Goal: Check status

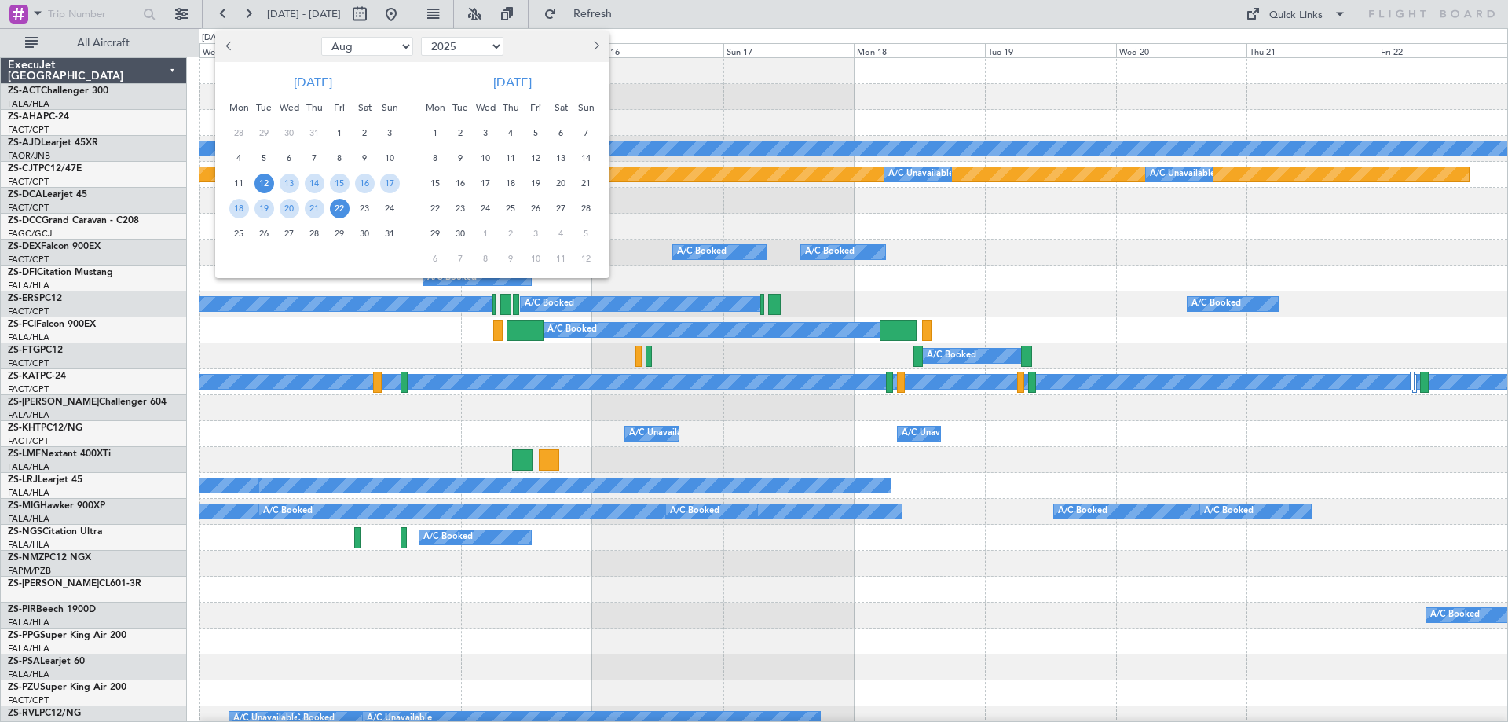
select select "8"
select select "2025"
click at [603, 48] on button "Next month" at bounding box center [595, 46] width 17 height 25
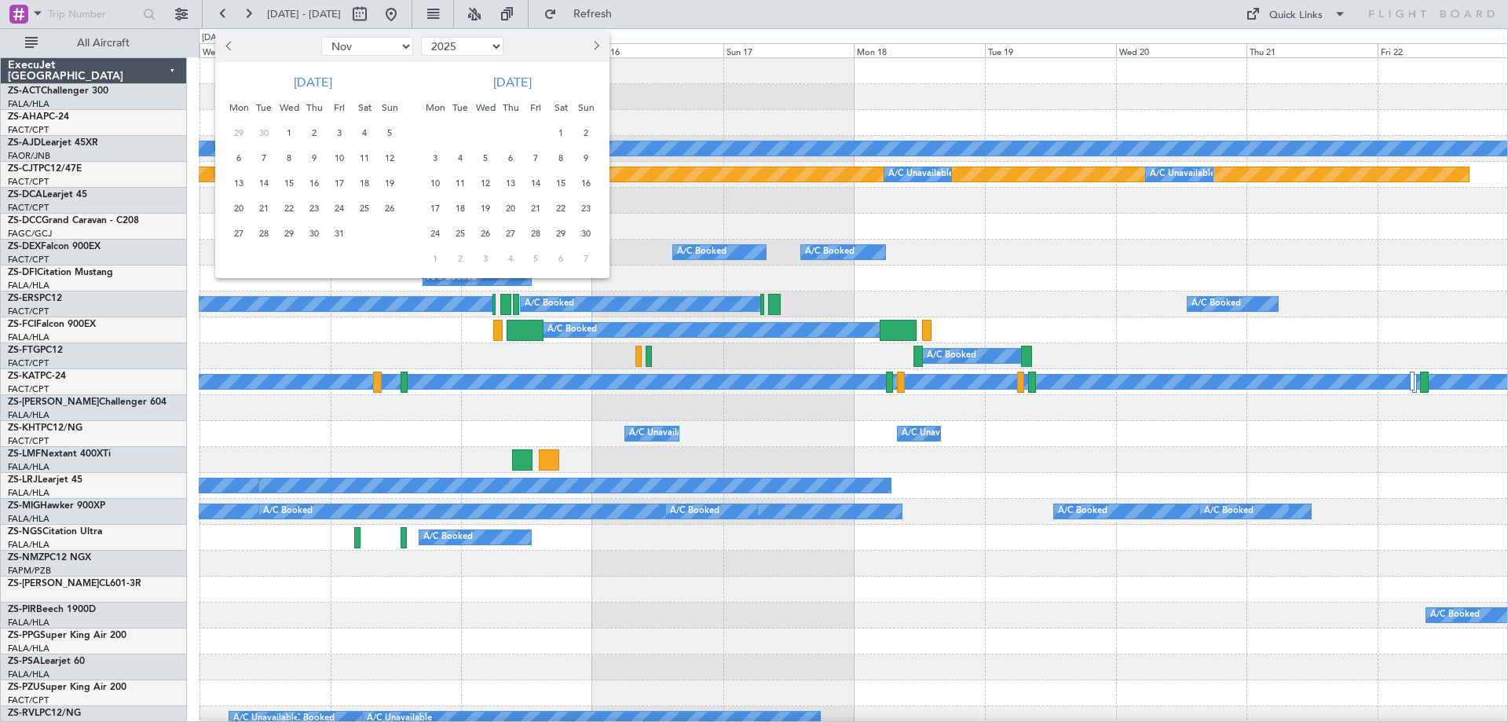
click at [603, 48] on button "Next month" at bounding box center [595, 46] width 17 height 25
select select "1"
select select "2026"
click at [603, 48] on button "Next month" at bounding box center [595, 46] width 17 height 25
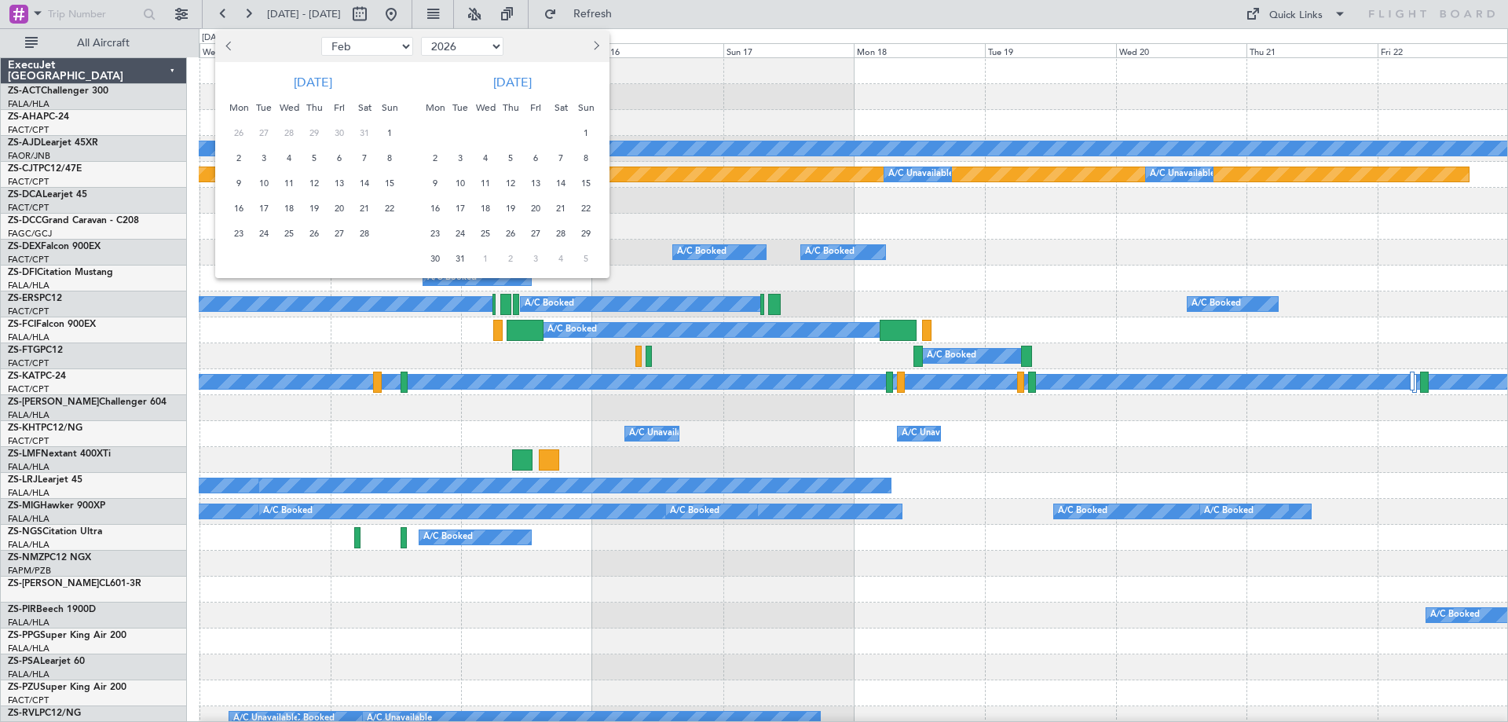
click at [603, 48] on button "Next month" at bounding box center [595, 46] width 17 height 25
click at [538, 200] on span "26" at bounding box center [536, 209] width 20 height 20
click at [443, 257] on span "6" at bounding box center [436, 259] width 20 height 20
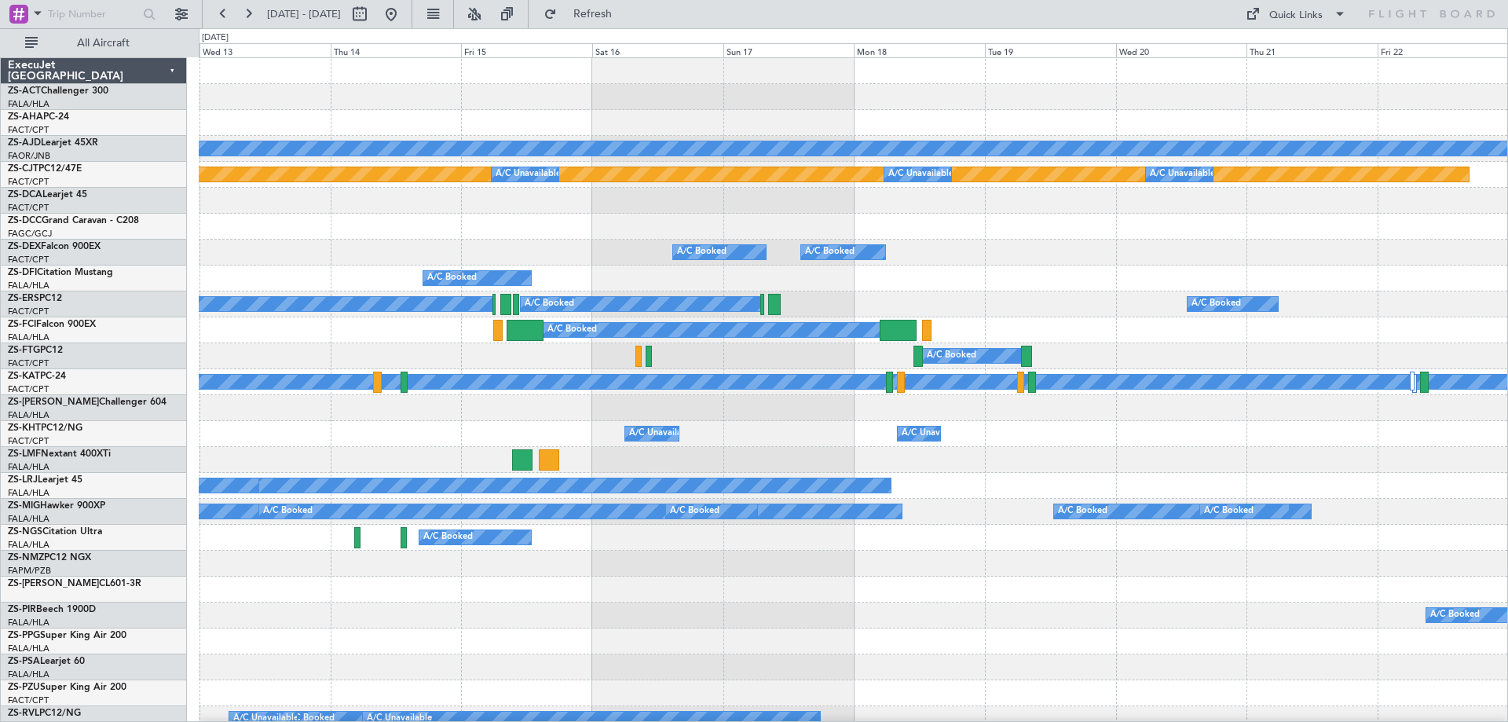
select select "6"
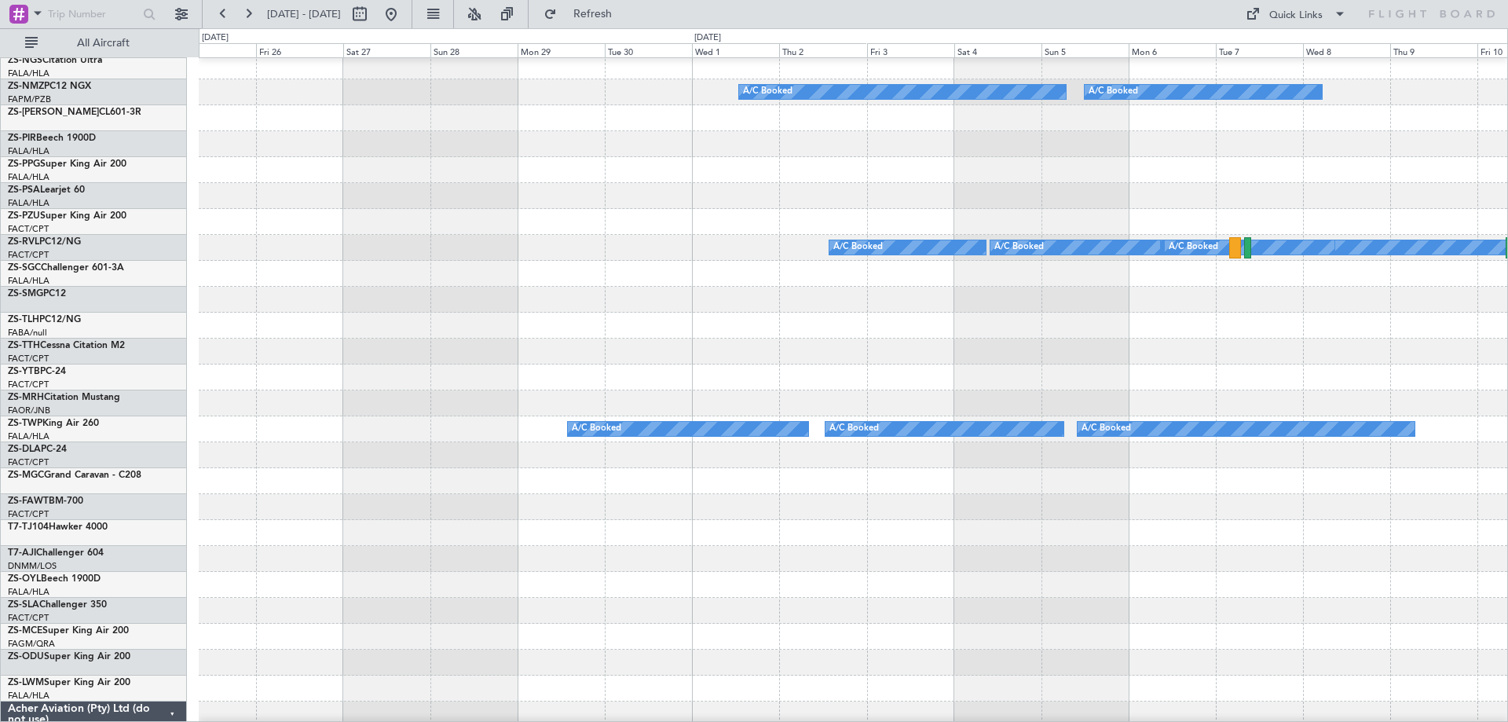
scroll to position [550, 0]
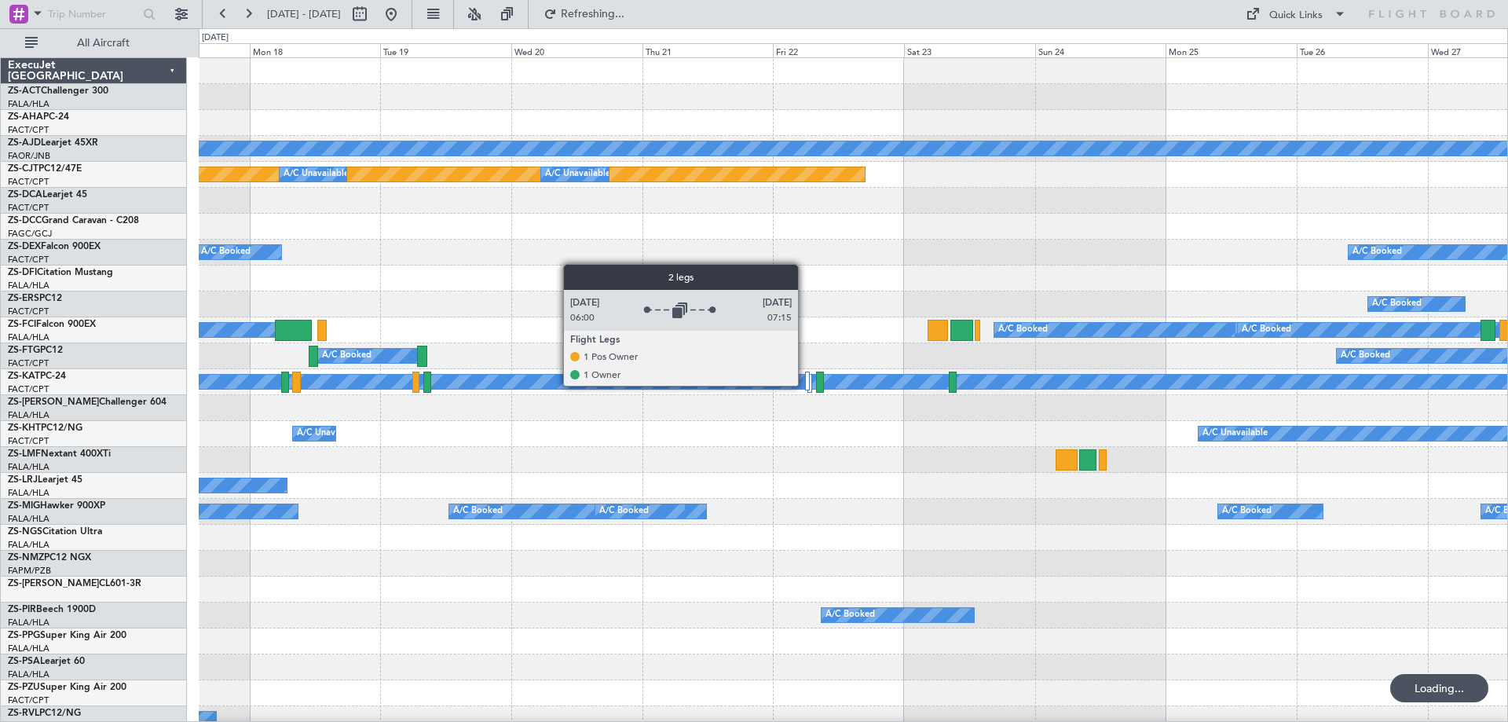
click at [805, 385] on div at bounding box center [807, 381] width 5 height 19
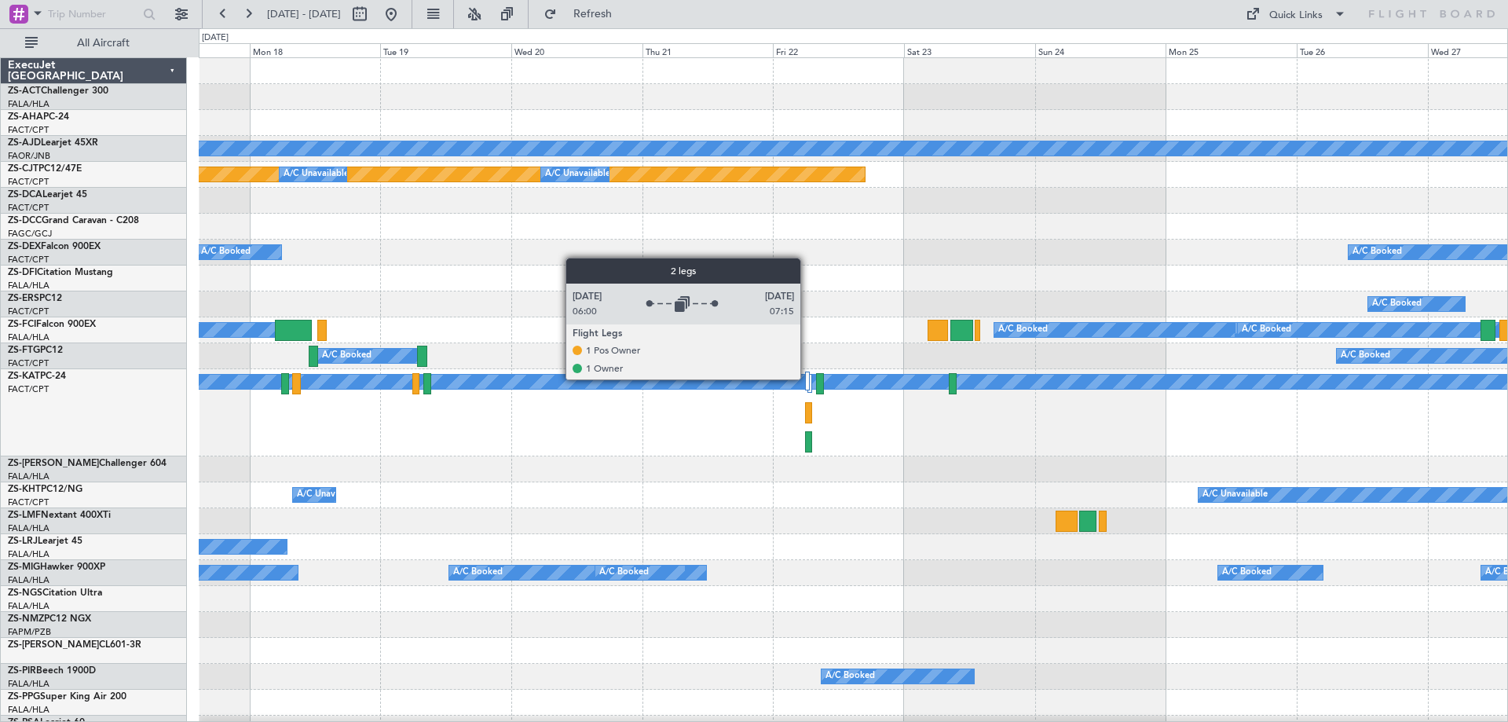
click at [808, 379] on div at bounding box center [807, 381] width 5 height 19
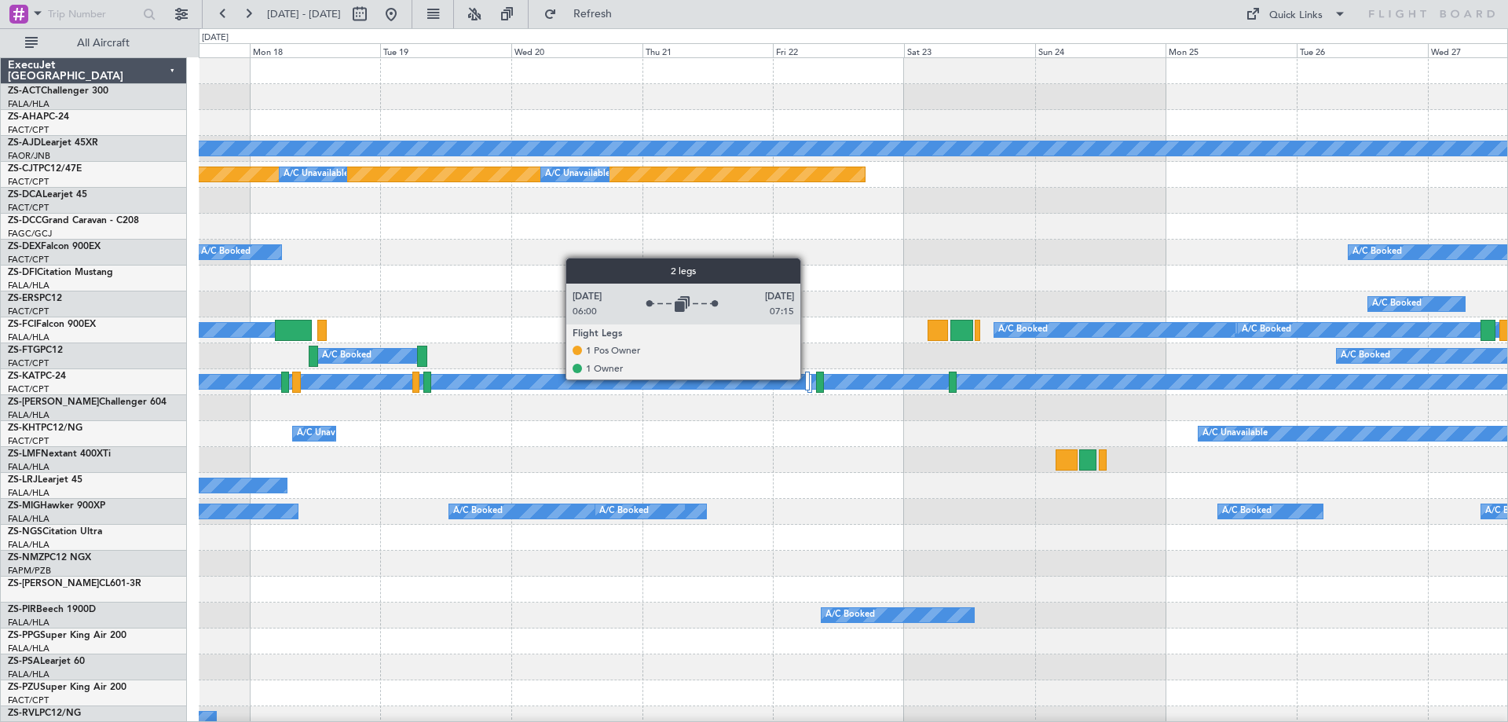
click at [808, 379] on div at bounding box center [807, 381] width 5 height 19
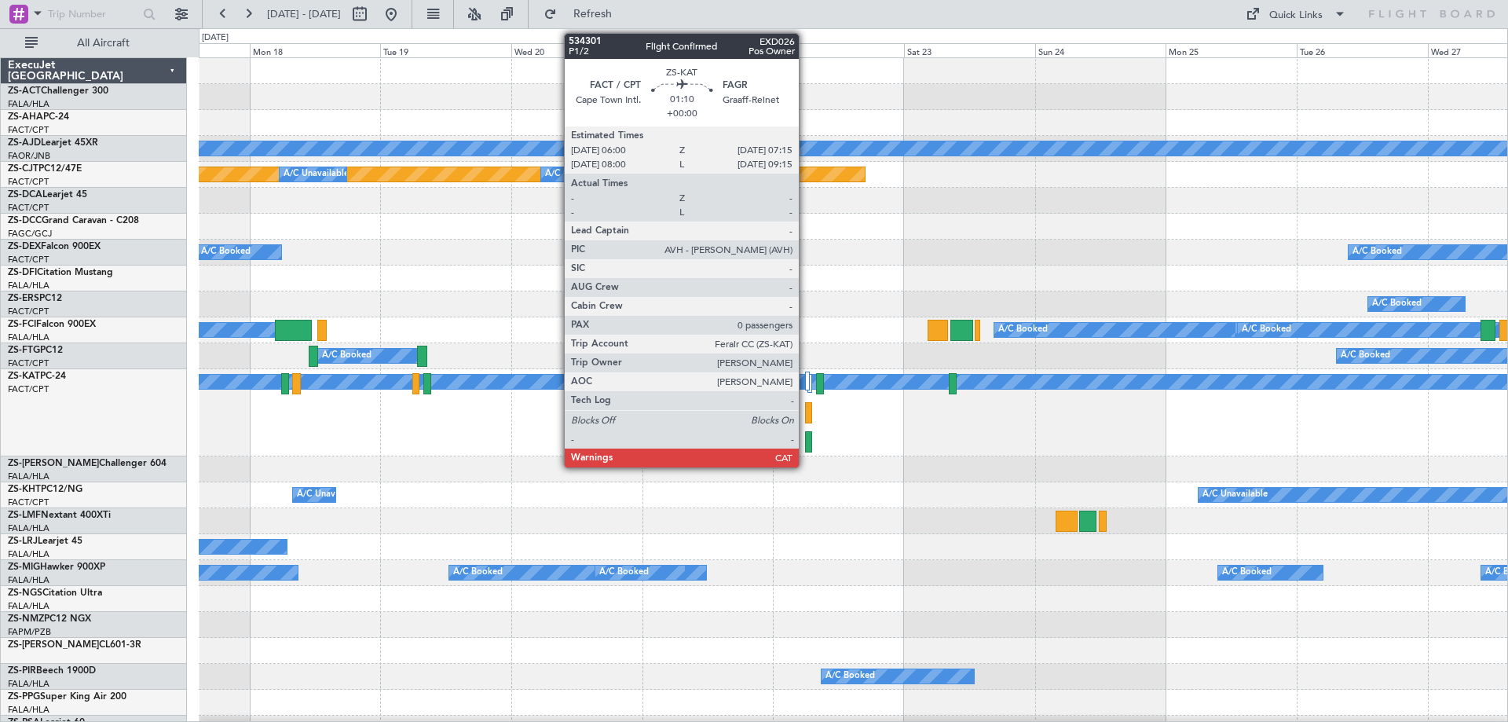
click at [806, 417] on div at bounding box center [808, 412] width 7 height 21
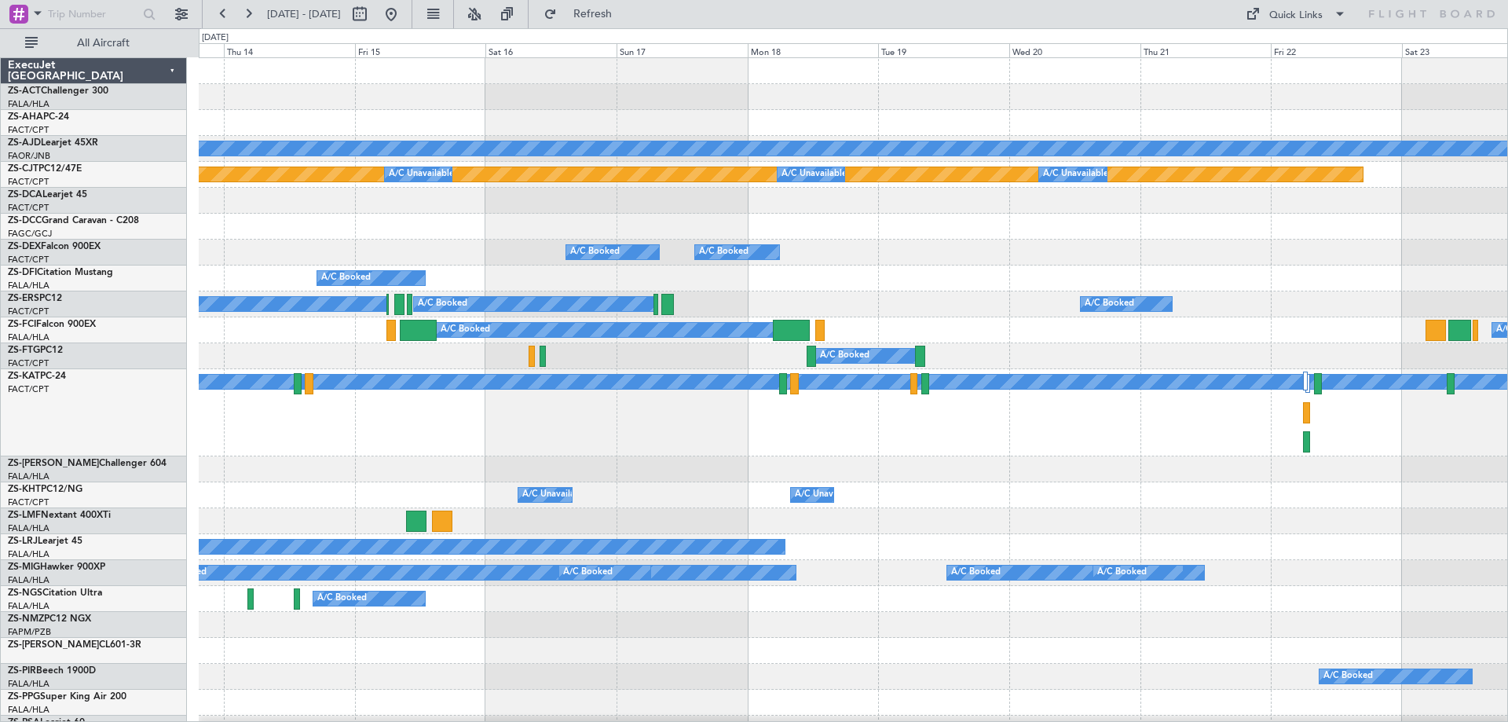
click at [1028, 291] on div "A/C Booked" at bounding box center [853, 279] width 1309 height 26
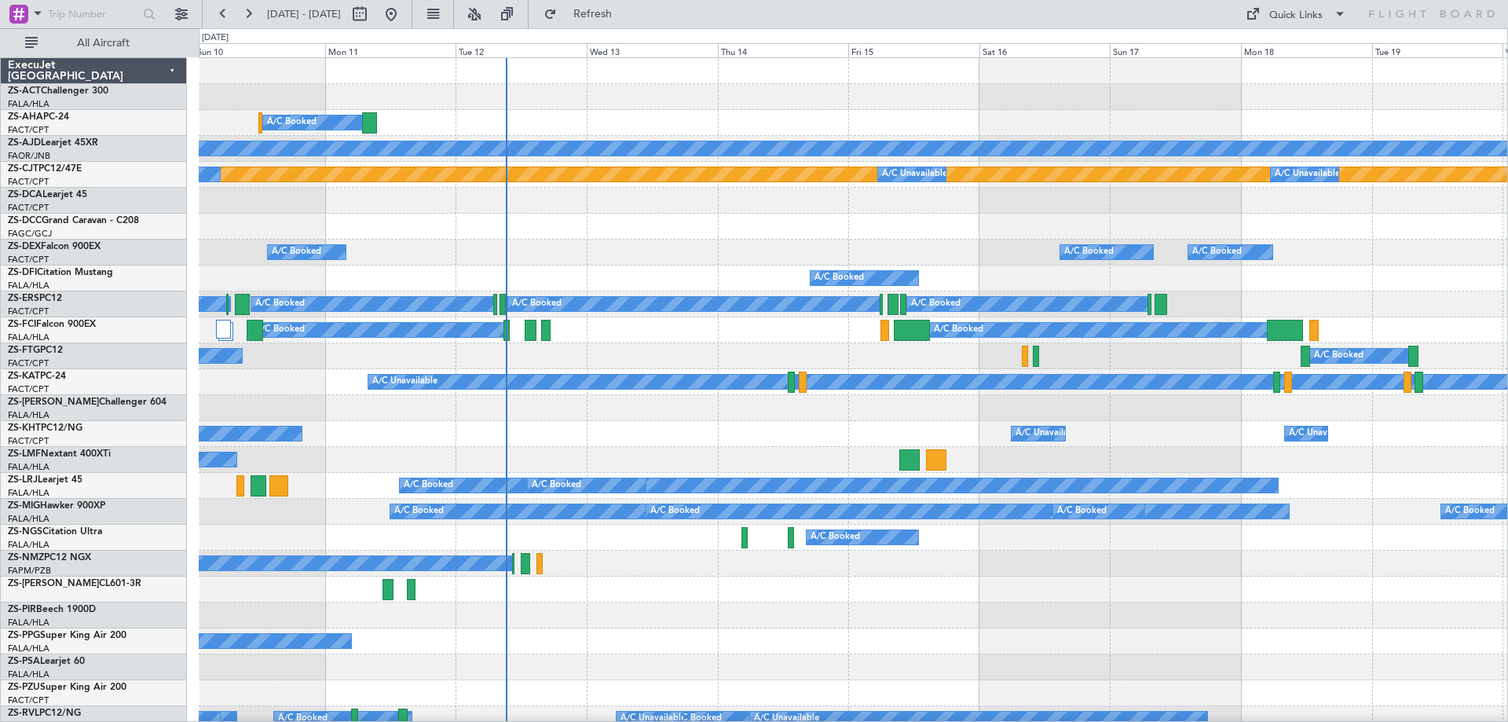
click at [744, 251] on div "A/C Booked A/C Booked A/C Booked" at bounding box center [853, 253] width 1309 height 26
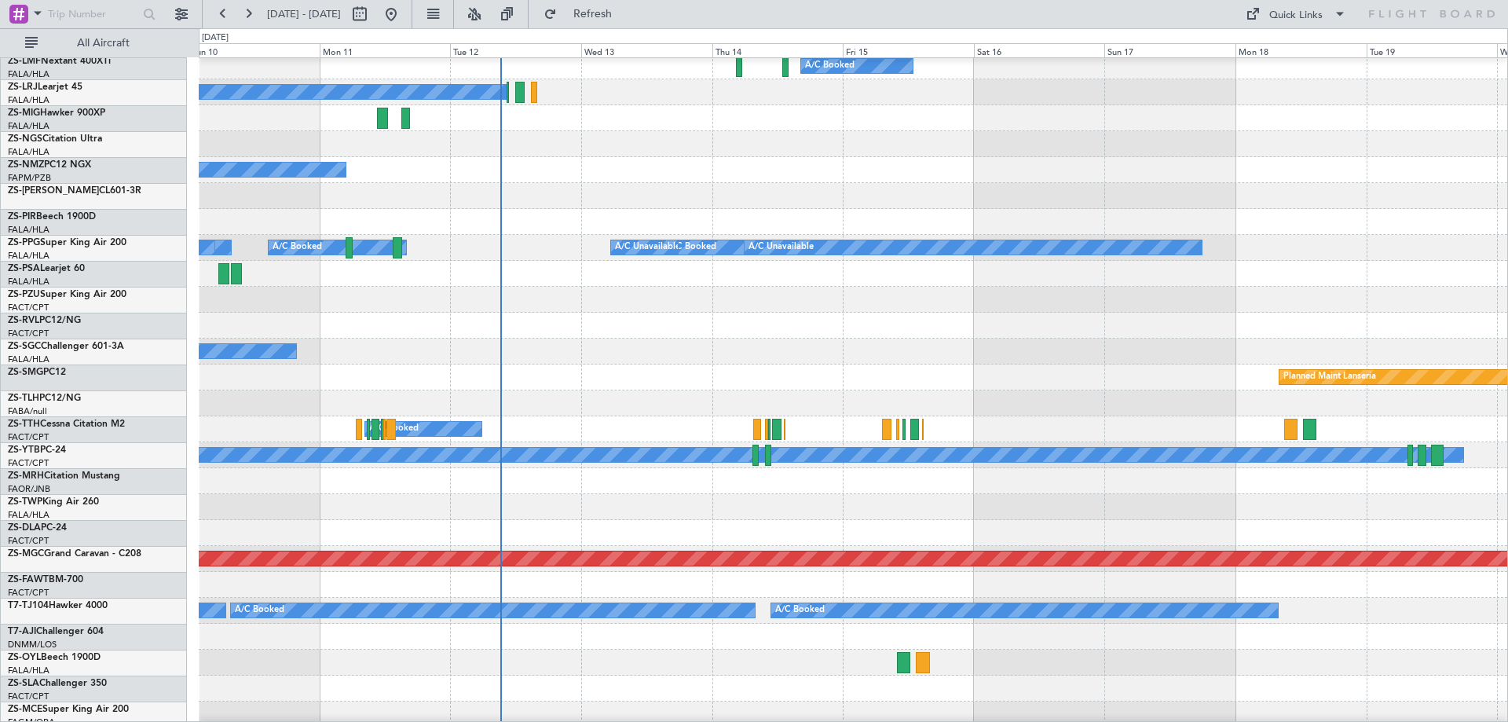
scroll to position [550, 0]
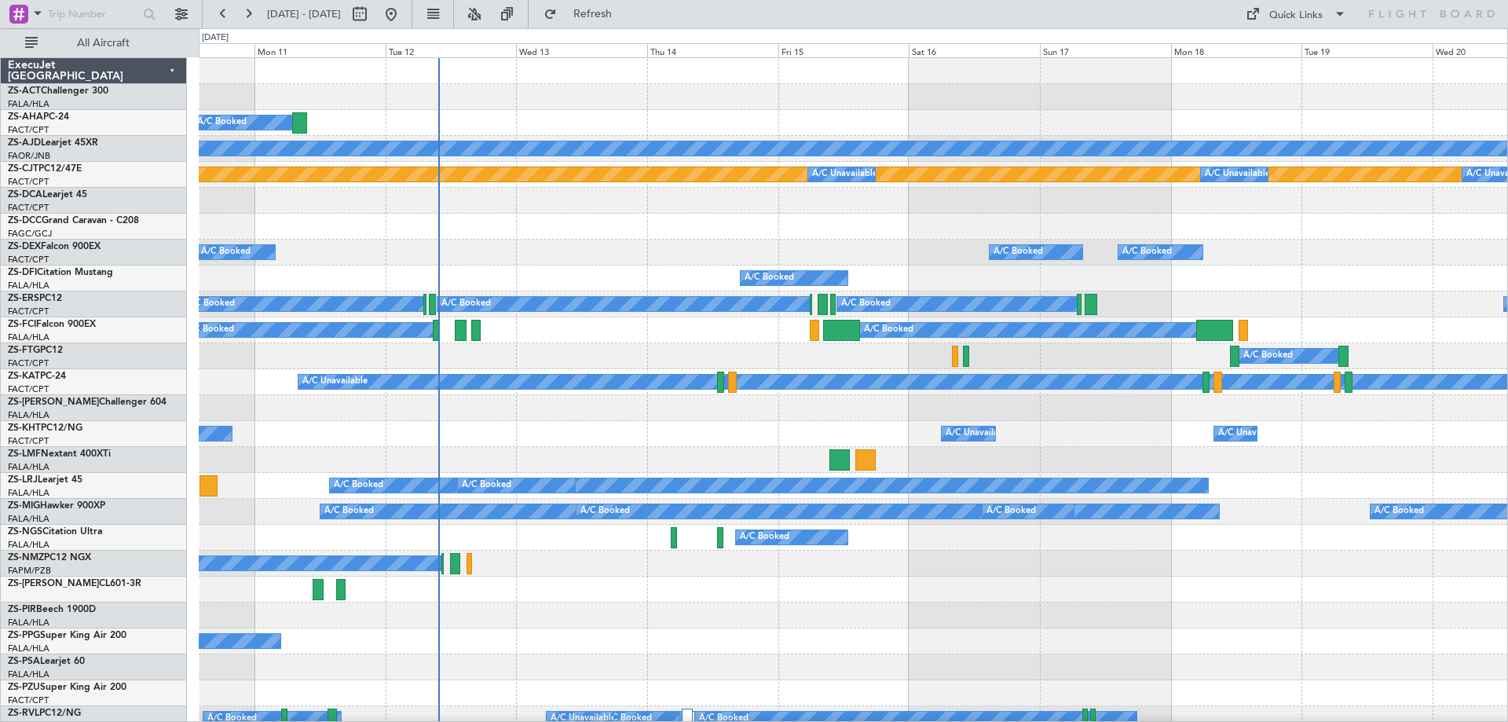
click at [537, 437] on div "A/C Unavailable A/C Unavailable A/C Unavailable" at bounding box center [853, 434] width 1309 height 26
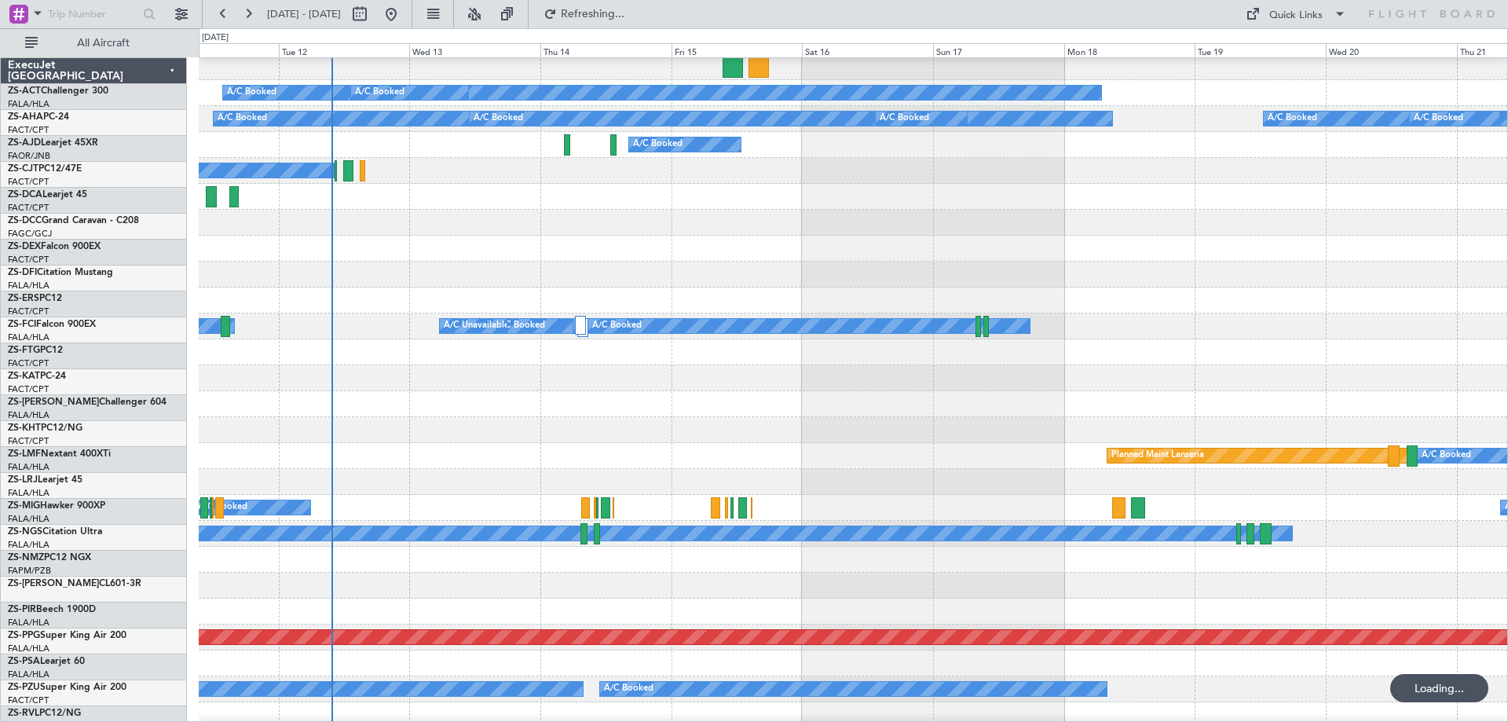
scroll to position [393, 0]
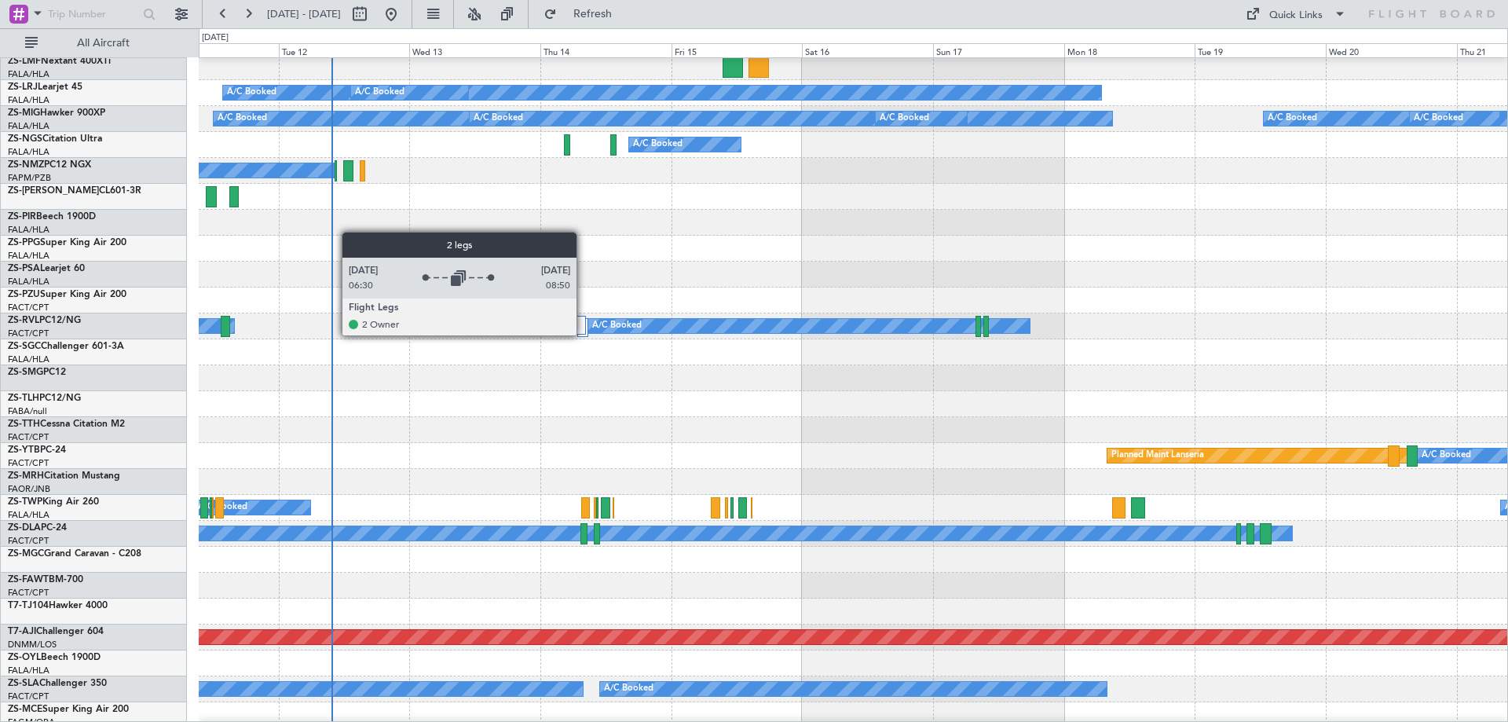
click at [584, 335] on div at bounding box center [580, 325] width 11 height 19
click at [580, 332] on div at bounding box center [580, 325] width 11 height 19
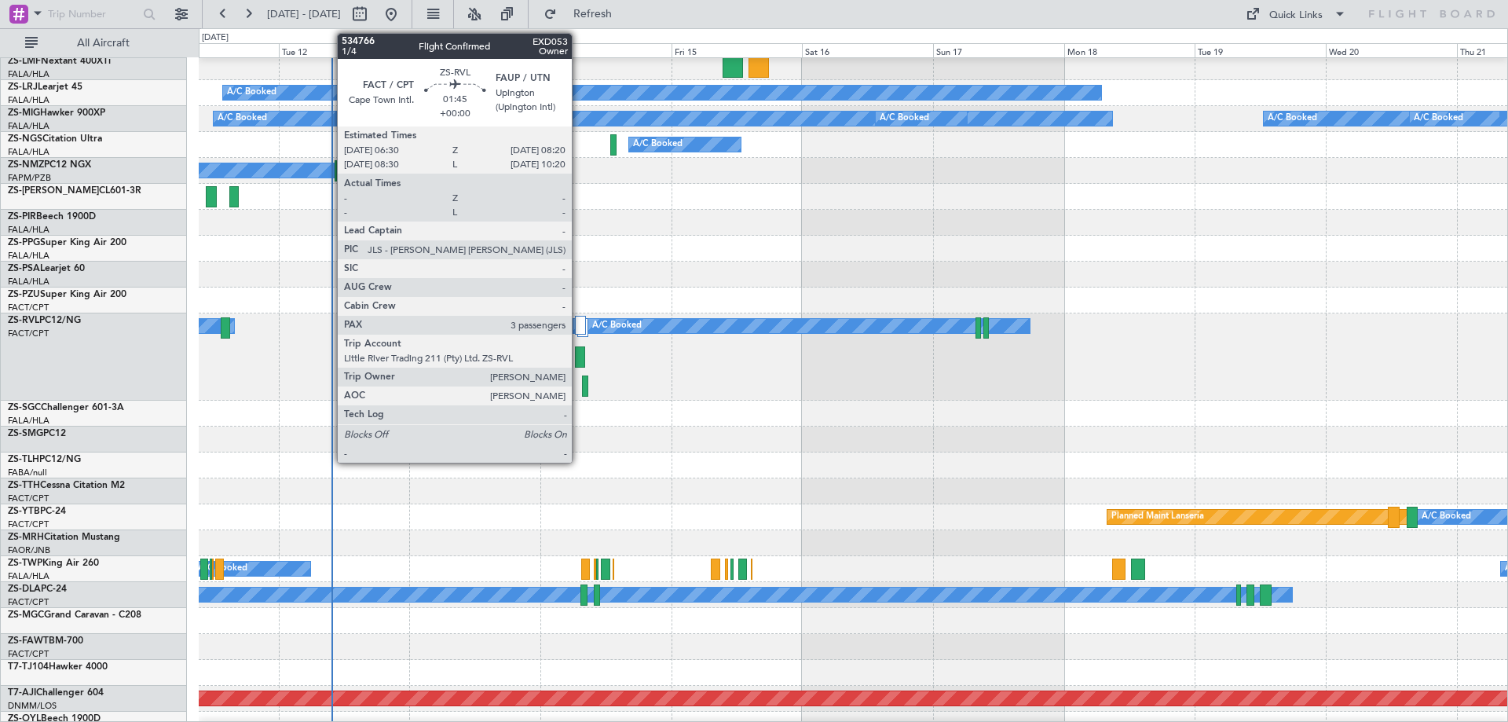
click at [579, 358] on div at bounding box center [580, 356] width 10 height 21
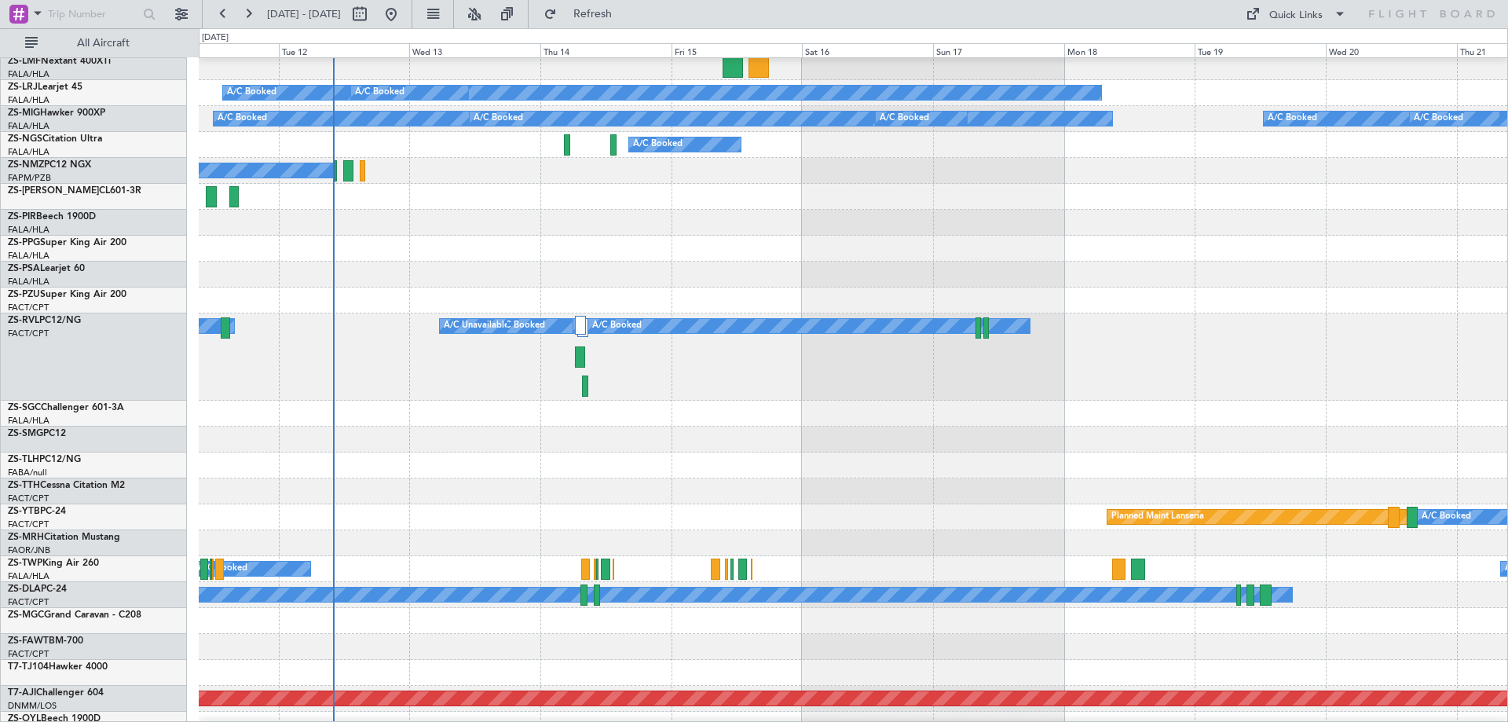
scroll to position [314, 0]
